Goal: Obtain resource: Download file/media

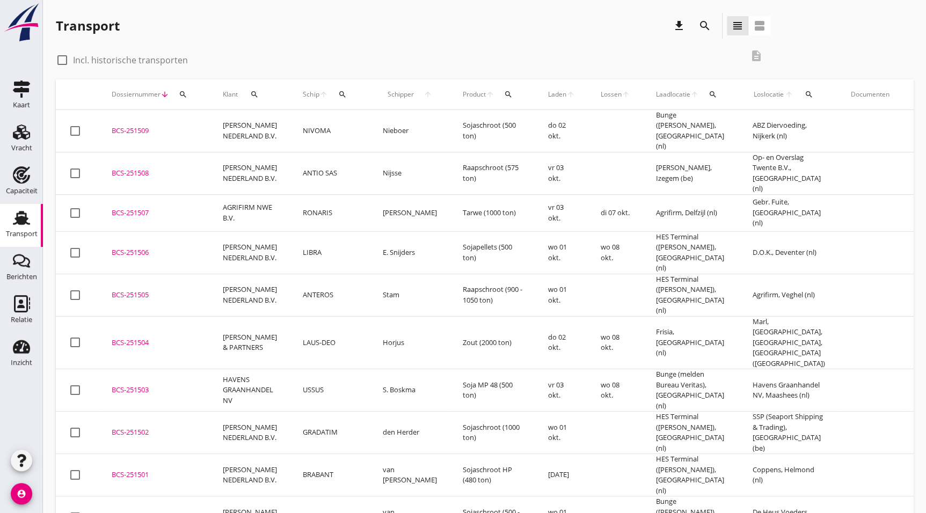
click at [704, 22] on icon "search" at bounding box center [704, 25] width 13 height 13
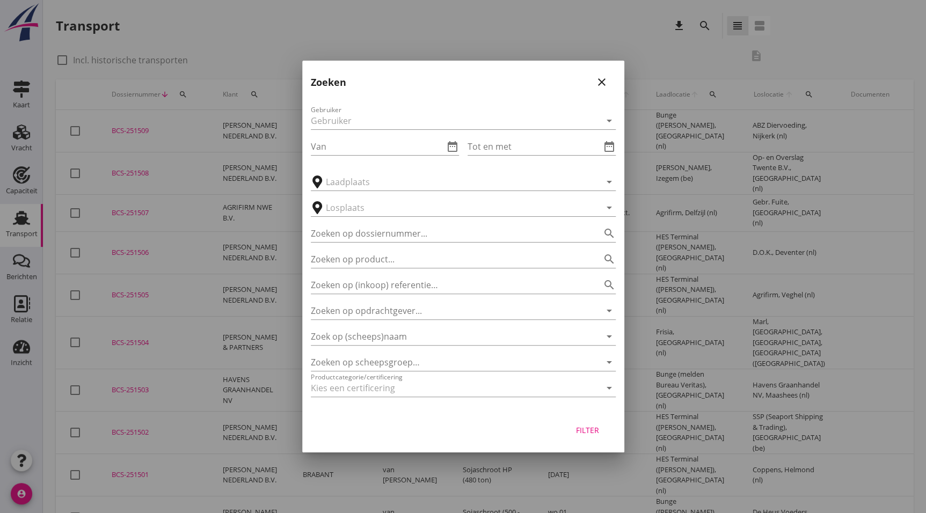
click at [415, 327] on div "Zoek op (scheeps)naam arrow_drop_down" at bounding box center [463, 333] width 305 height 24
click at [421, 333] on input "Zoek op (scheeps)naam" at bounding box center [448, 336] width 275 height 17
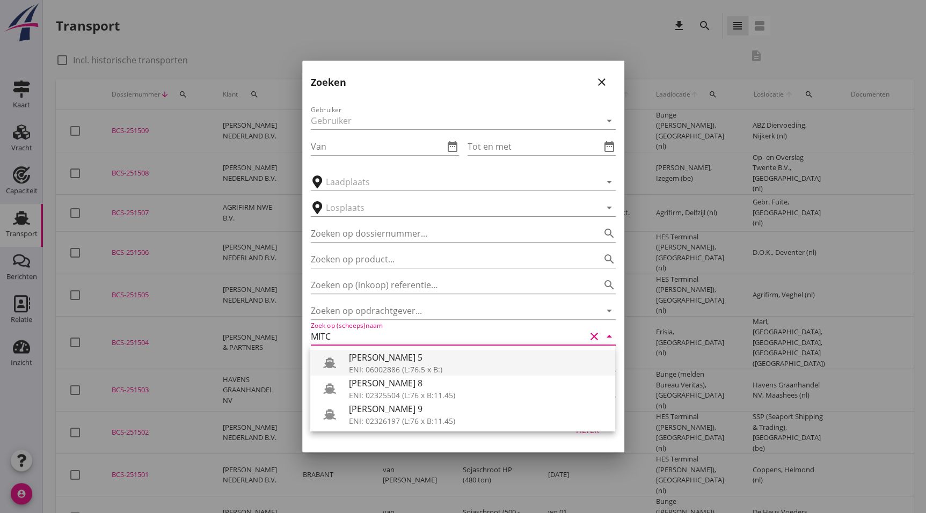
click at [391, 351] on div "[PERSON_NAME] 5" at bounding box center [478, 357] width 258 height 13
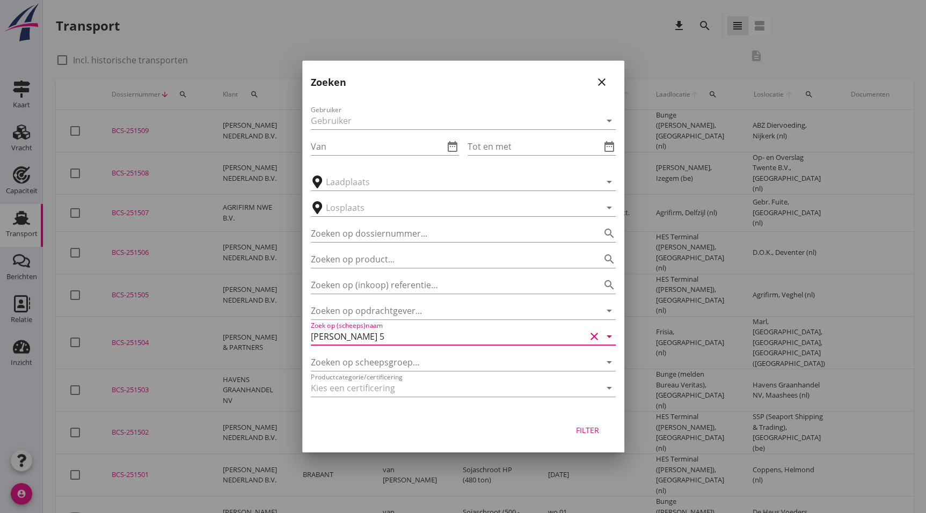
click at [584, 428] on div "Filter" at bounding box center [588, 430] width 30 height 11
type input "[PERSON_NAME] 5"
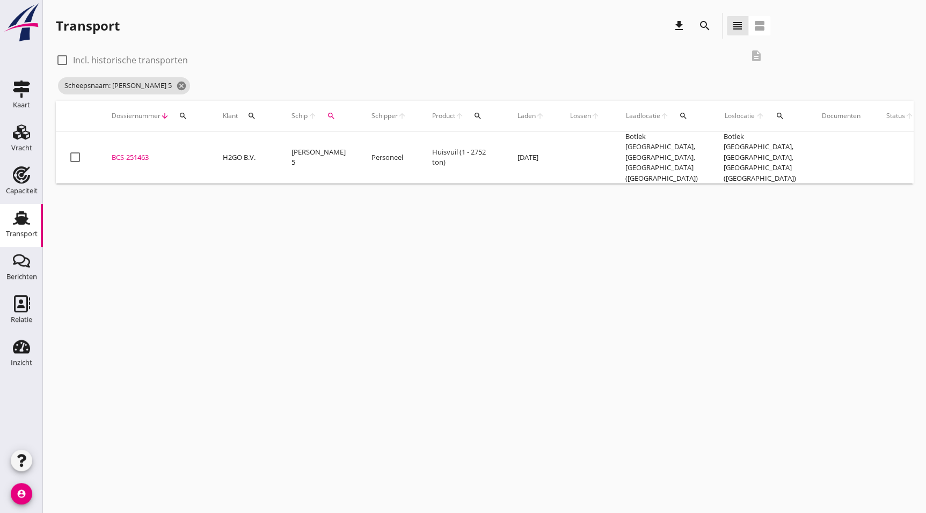
click at [133, 152] on div "BCS-251463" at bounding box center [154, 157] width 85 height 11
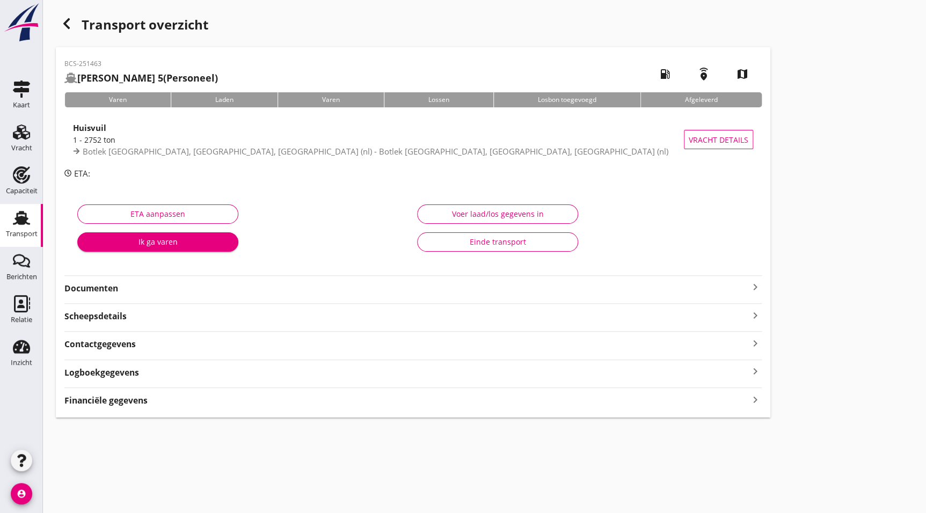
click at [116, 288] on strong "Documenten" at bounding box center [406, 288] width 684 height 12
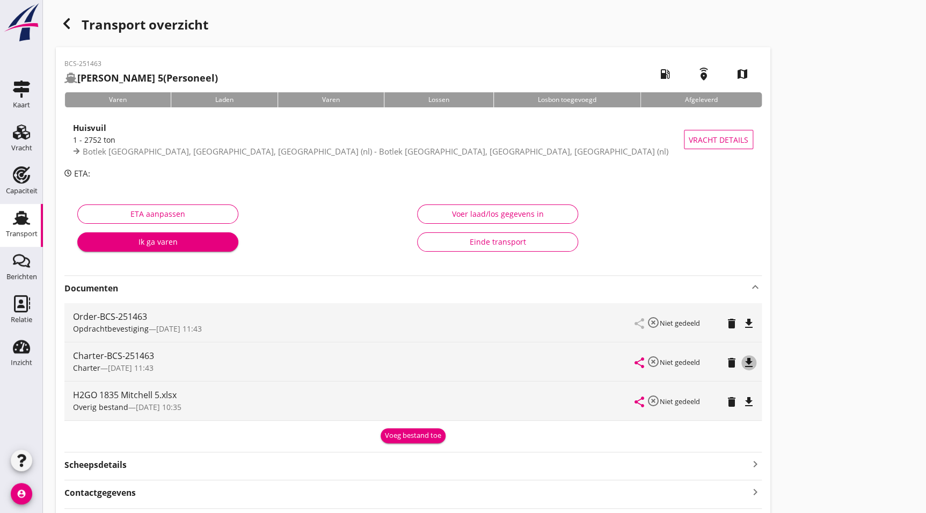
click at [748, 359] on icon "file_download" at bounding box center [748, 362] width 13 height 13
click at [750, 326] on icon "file_download" at bounding box center [748, 323] width 13 height 13
click at [17, 197] on div "Capaciteit" at bounding box center [22, 191] width 32 height 15
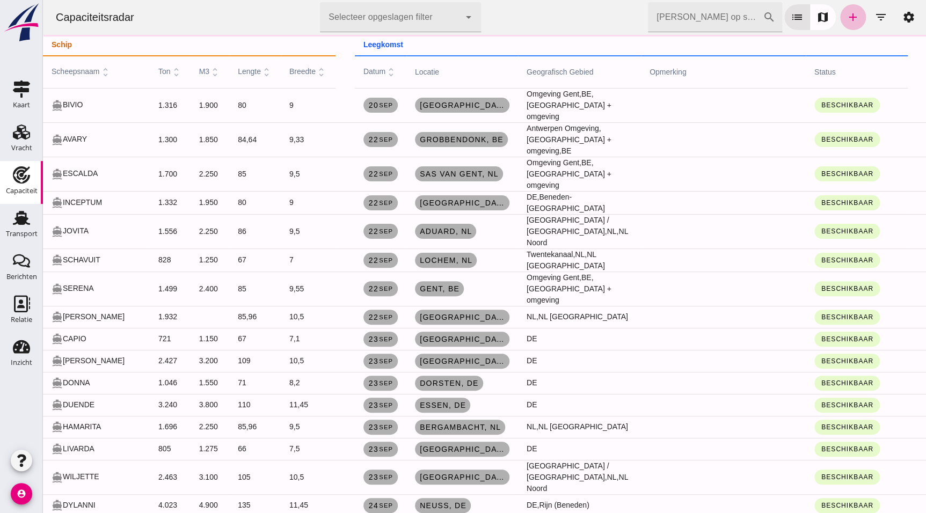
click at [712, 20] on input "[PERSON_NAME] op scheepsnaam" at bounding box center [705, 17] width 115 height 30
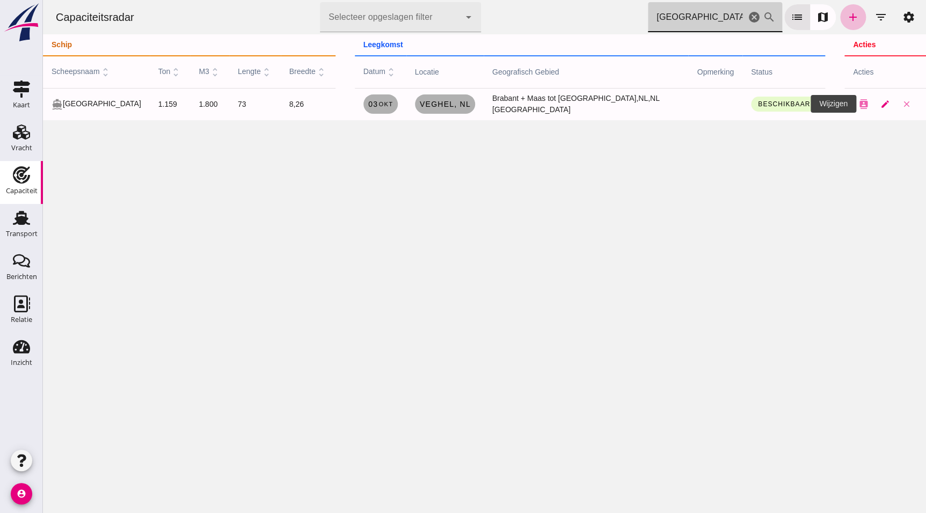
type input "[GEOGRAPHIC_DATA]"
click at [880, 107] on icon "edit" at bounding box center [885, 104] width 10 height 10
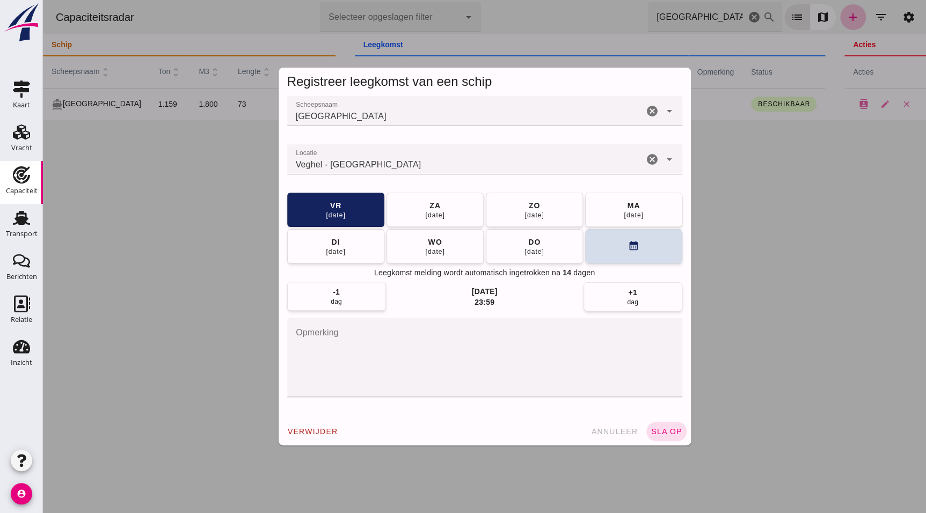
click at [338, 299] on div "dag" at bounding box center [336, 301] width 11 height 9
click at [664, 428] on span "sla op" at bounding box center [667, 431] width 32 height 9
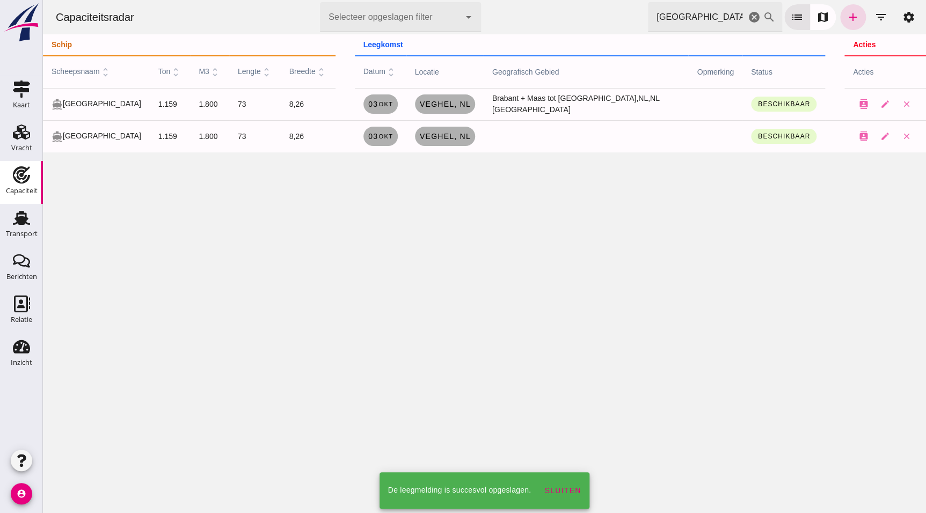
click at [732, 243] on div "Capaciteitsradar Selecteer opgeslagen filter Selecteer opgeslagen filter cancel…" at bounding box center [484, 256] width 883 height 513
